Goal: Task Accomplishment & Management: Use online tool/utility

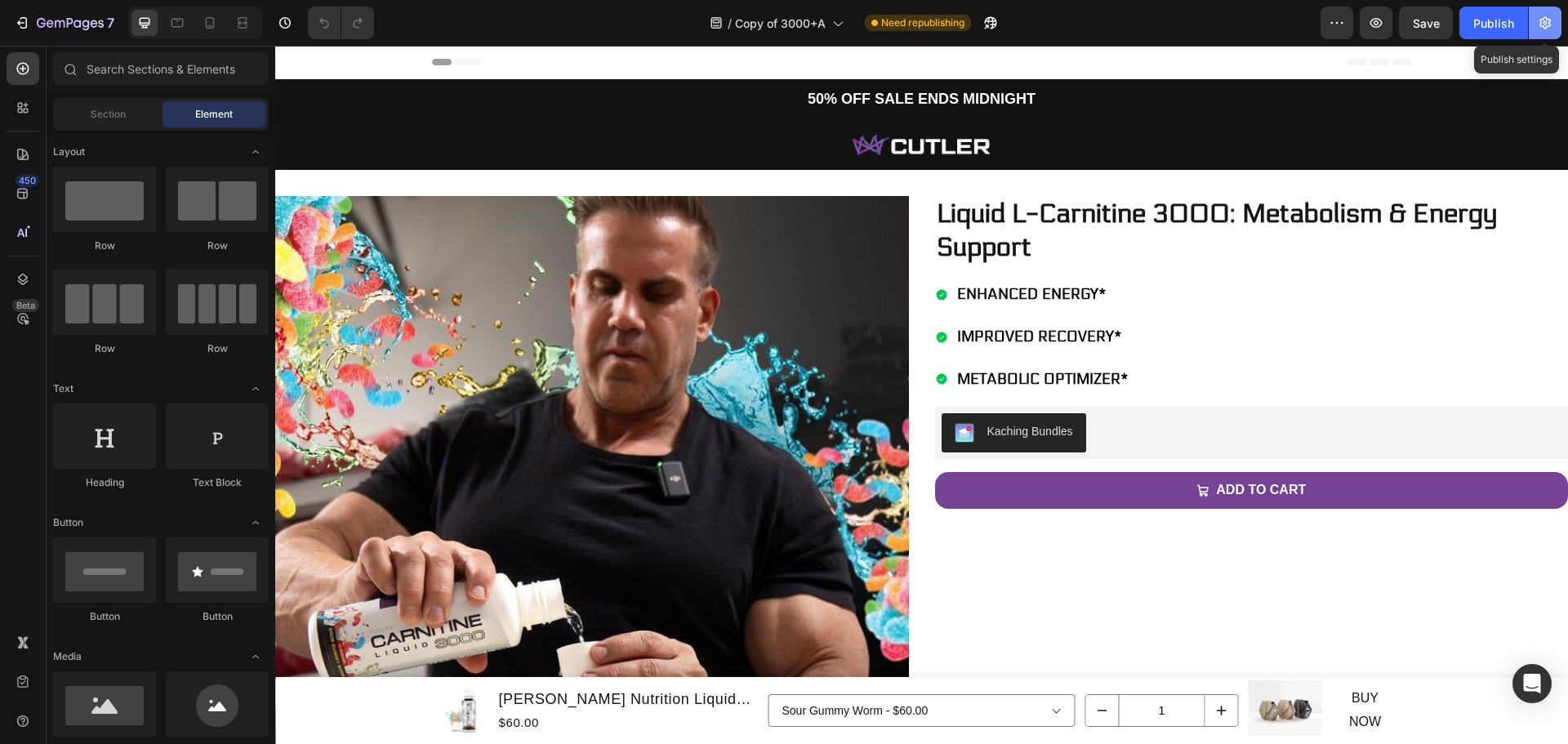
click at [1544, 24] on icon "button" at bounding box center [1545, 23] width 12 height 13
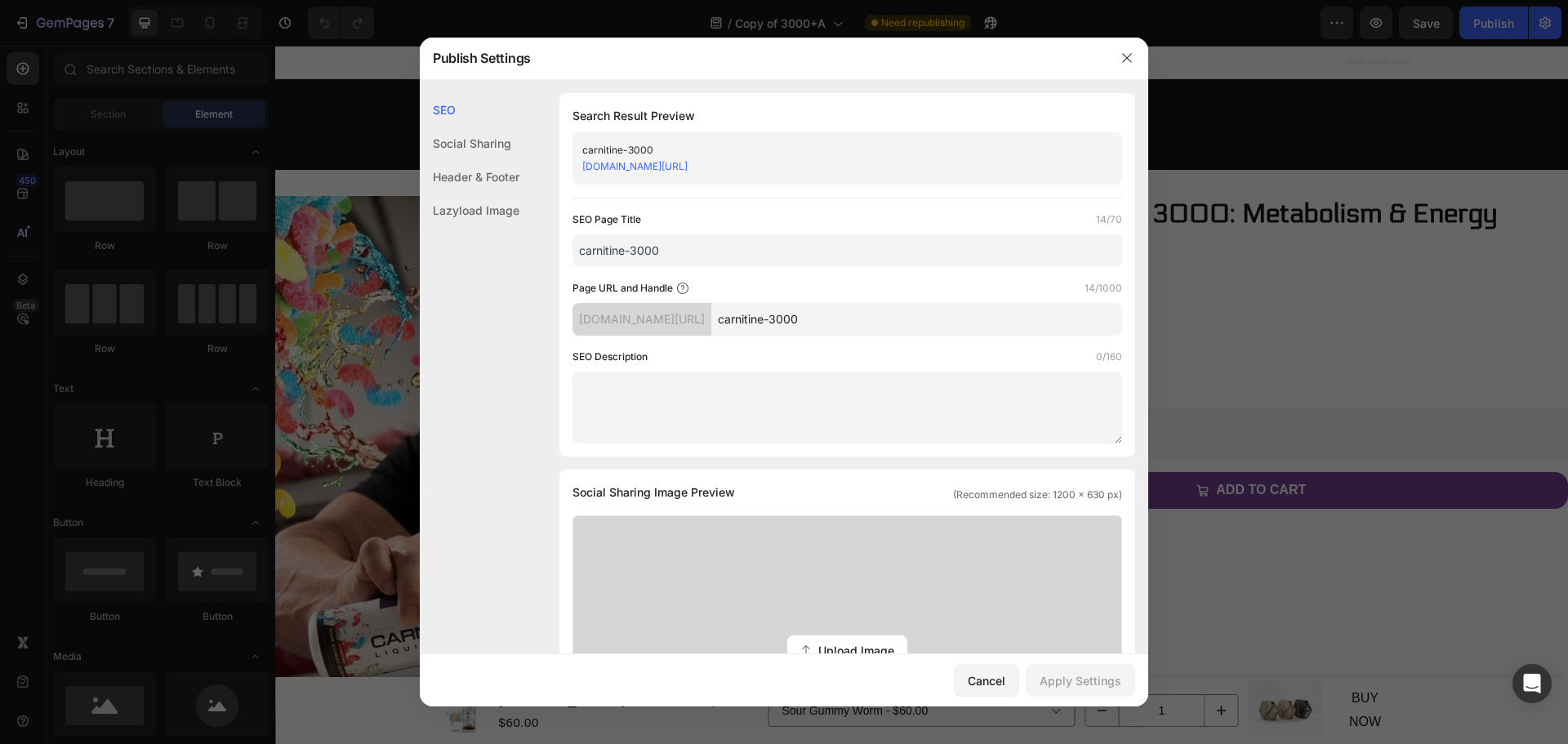
click at [947, 320] on input "carnitine-3000" at bounding box center [916, 319] width 411 height 33
type input "carnitine-3000b"
click at [1079, 686] on div "Apply Settings" at bounding box center [1081, 681] width 82 height 18
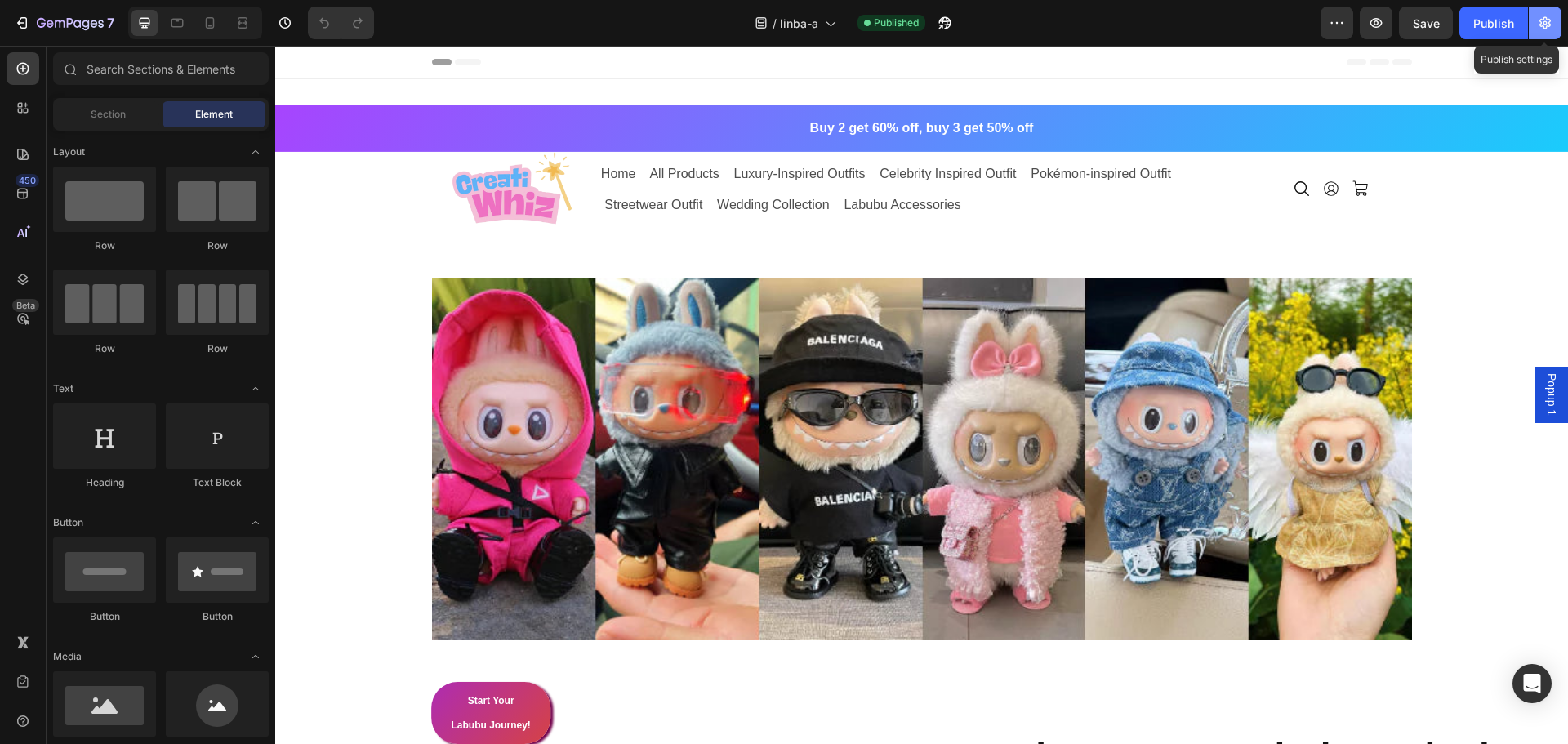
click at [1544, 32] on button "button" at bounding box center [1545, 23] width 33 height 33
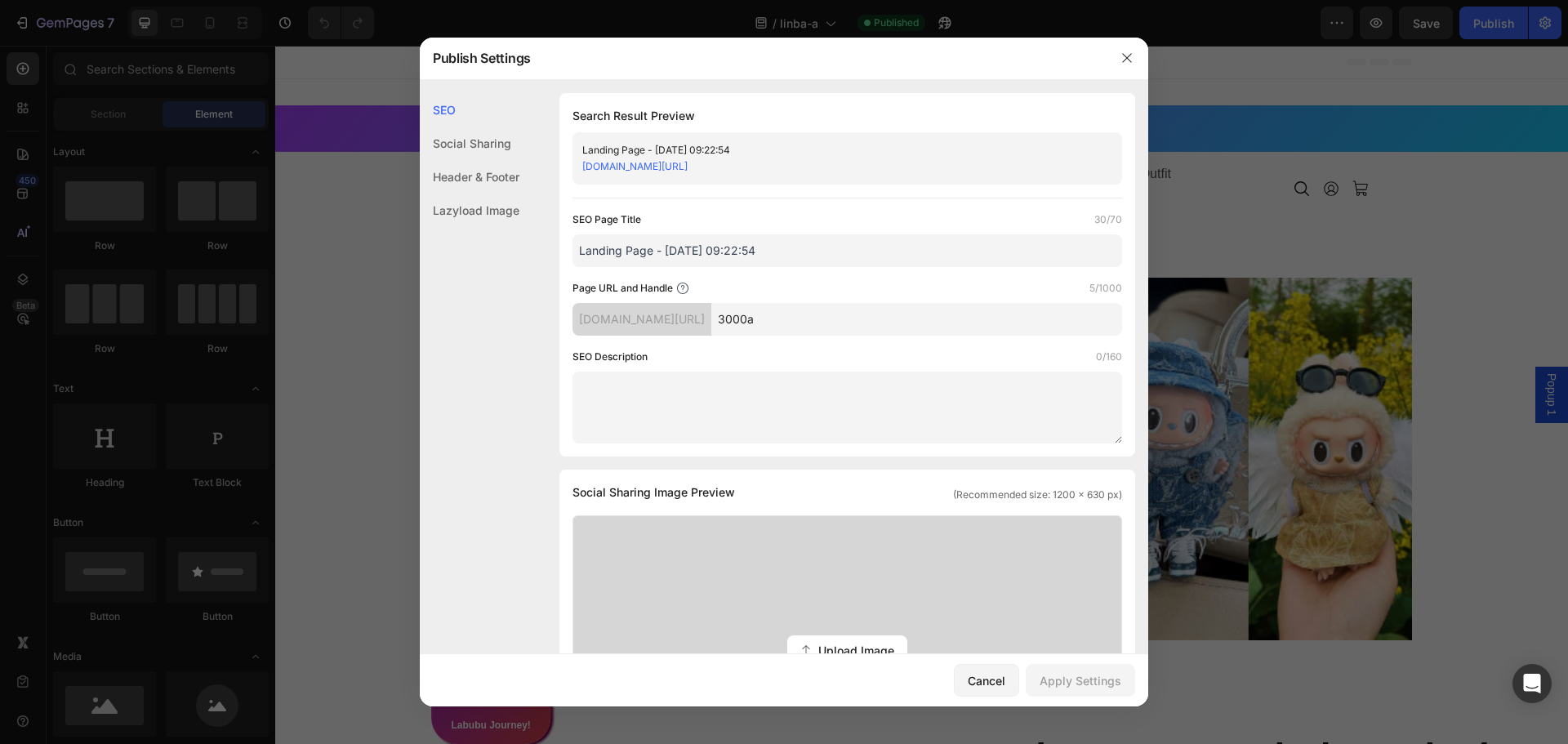
click at [866, 311] on input "3000a" at bounding box center [916, 319] width 411 height 33
type input "3000"
click at [1078, 680] on div "Apply Settings" at bounding box center [1081, 681] width 82 height 18
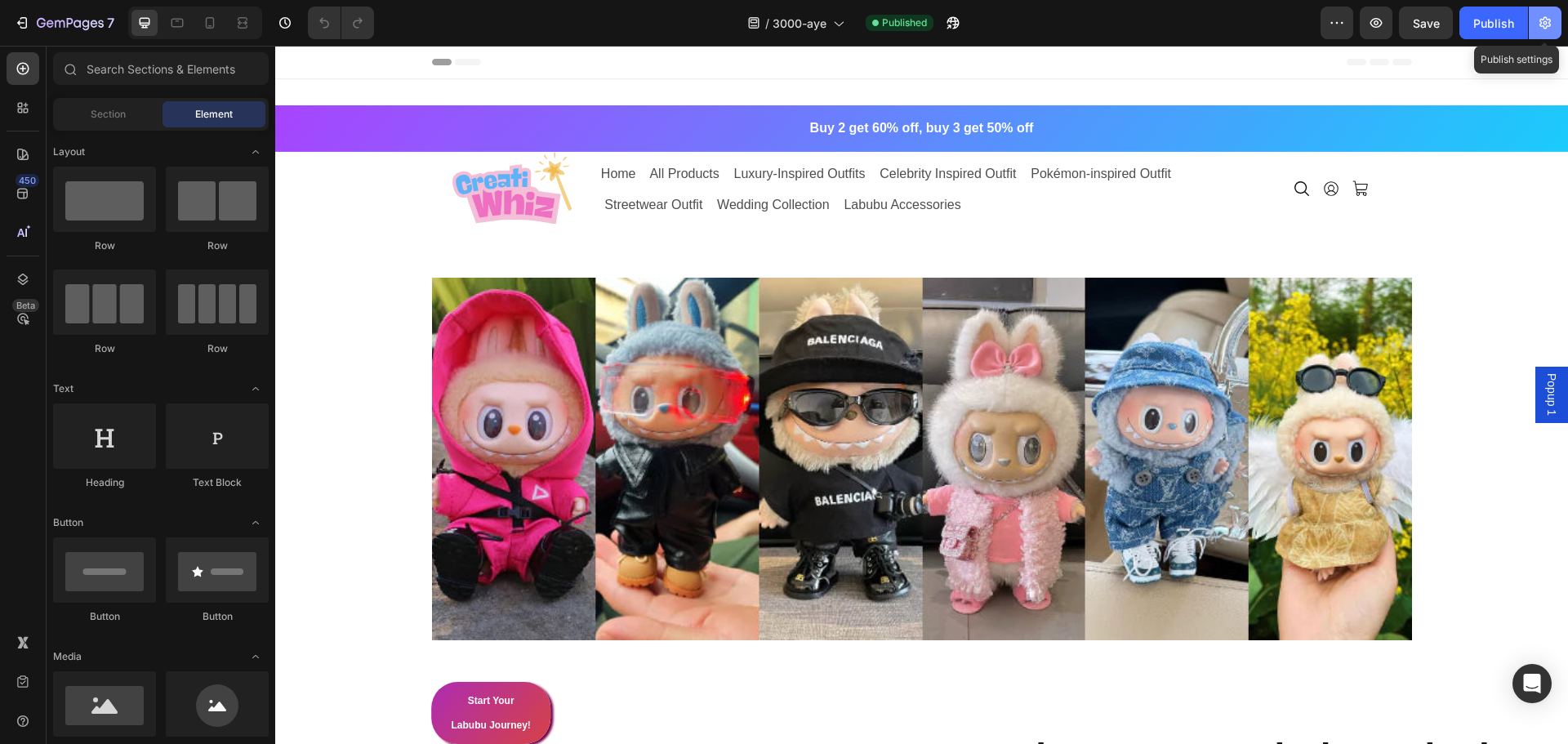
click at [1558, 26] on button "button" at bounding box center [1545, 23] width 33 height 33
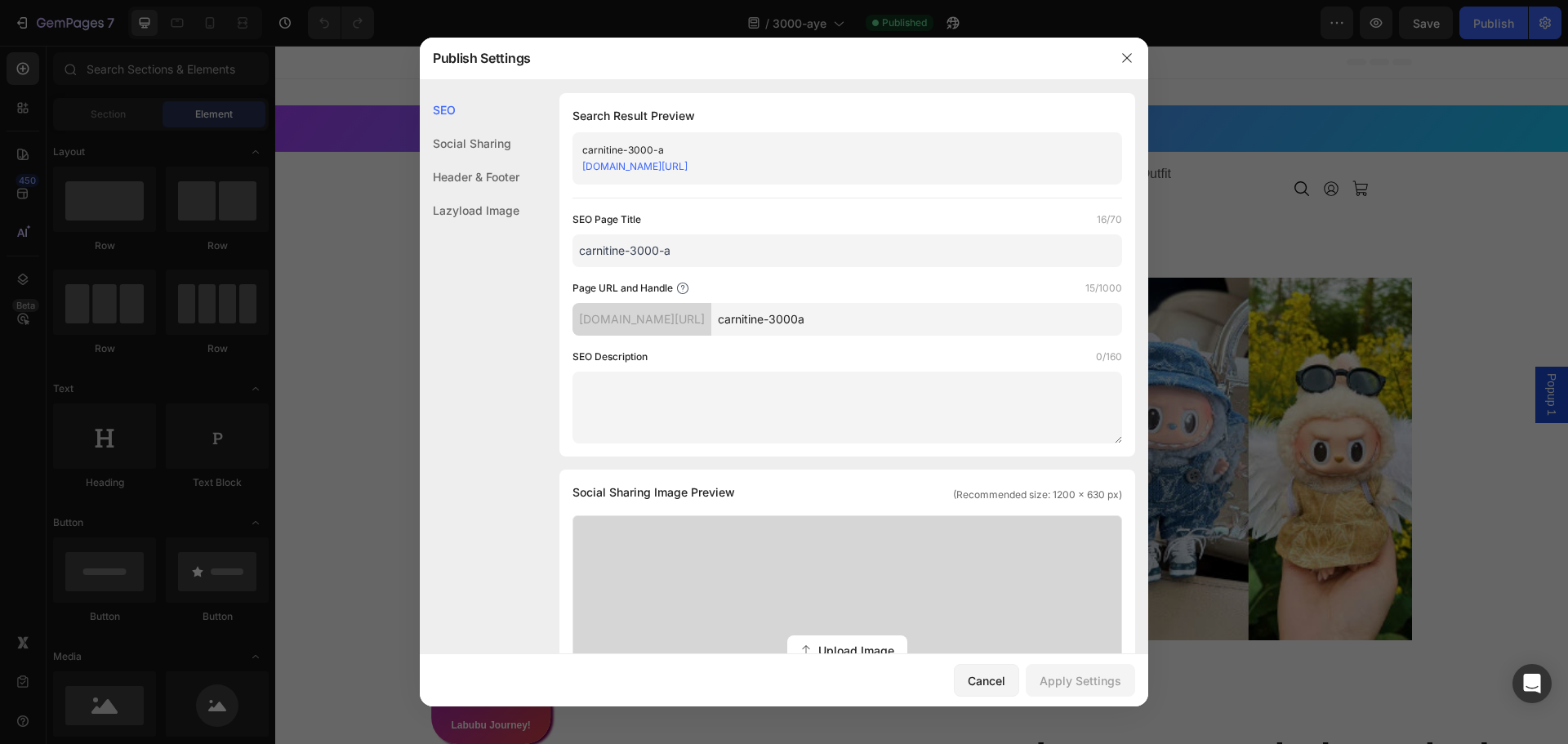
click at [898, 318] on input "carnitine-3000a" at bounding box center [916, 319] width 411 height 33
type input "carnitine-3000"
click at [1079, 676] on div "Apply Settings" at bounding box center [1081, 681] width 82 height 18
